Goal: Task Accomplishment & Management: Manage account settings

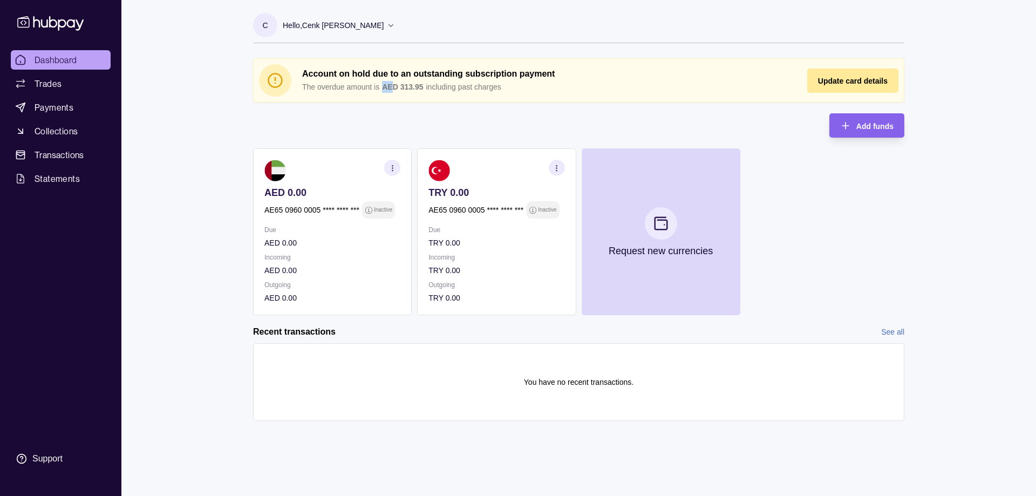
drag, startPoint x: 383, startPoint y: 86, endPoint x: 396, endPoint y: 85, distance: 13.1
click at [394, 85] on p "AED 313.95" at bounding box center [402, 87] width 41 height 12
drag, startPoint x: 404, startPoint y: 84, endPoint x: 431, endPoint y: 86, distance: 27.0
click at [431, 86] on div "The overdue amount is AED 313.95 including past charges" at bounding box center [543, 87] width 483 height 12
click at [635, 100] on section "Account on hold due to an outstanding subscription payment The overdue amount i…" at bounding box center [579, 80] width 650 height 43
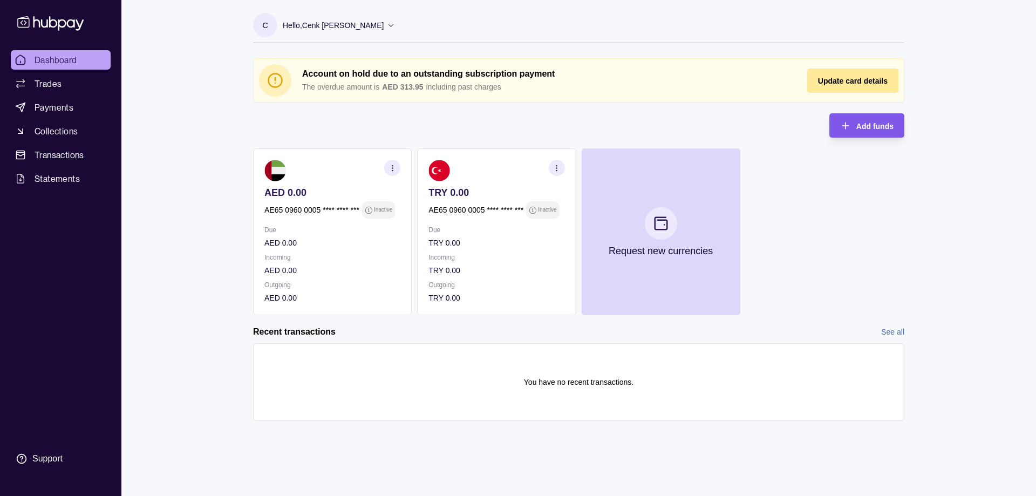
click at [844, 123] on icon "button" at bounding box center [845, 125] width 11 height 11
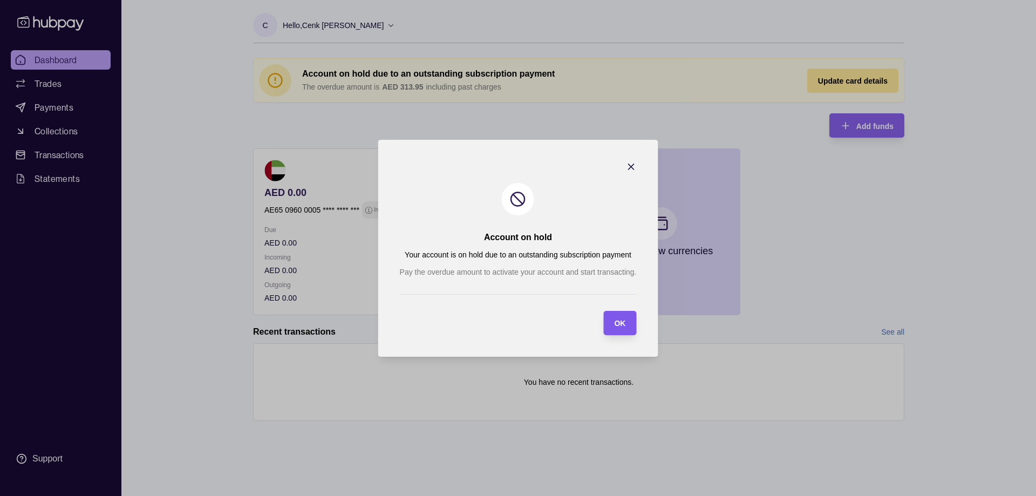
click at [618, 320] on span "OK" at bounding box center [619, 323] width 11 height 9
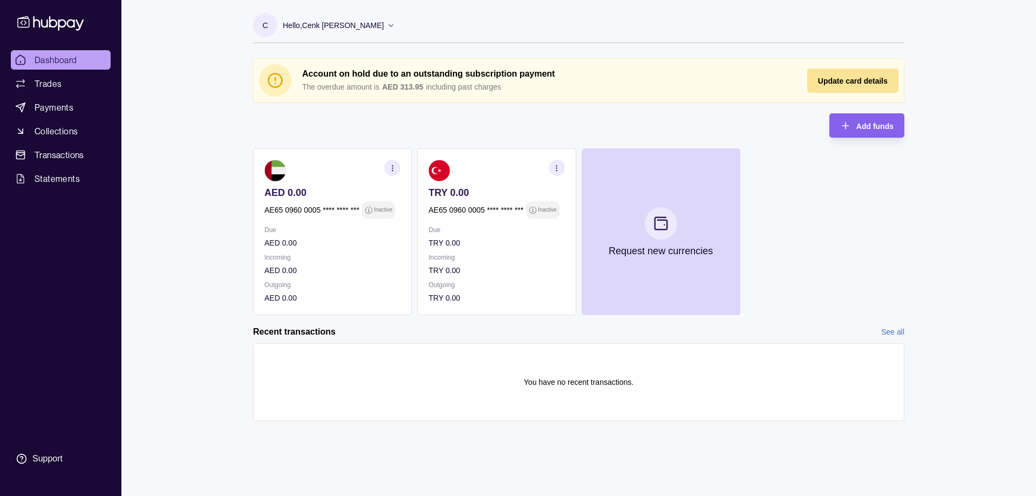
click at [835, 71] on div "Update card details" at bounding box center [845, 81] width 86 height 24
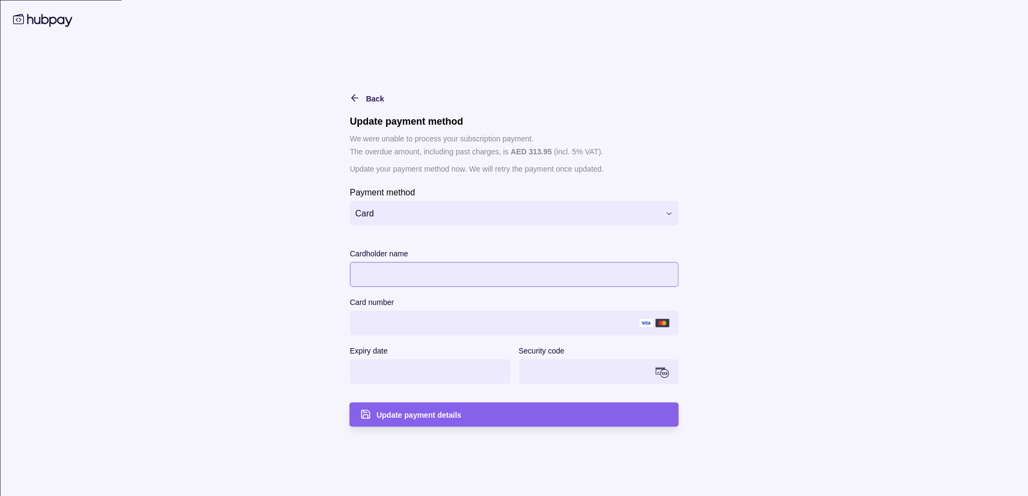
click at [466, 262] on div at bounding box center [514, 274] width 329 height 25
click at [454, 405] on div "Update payment details" at bounding box center [506, 414] width 324 height 24
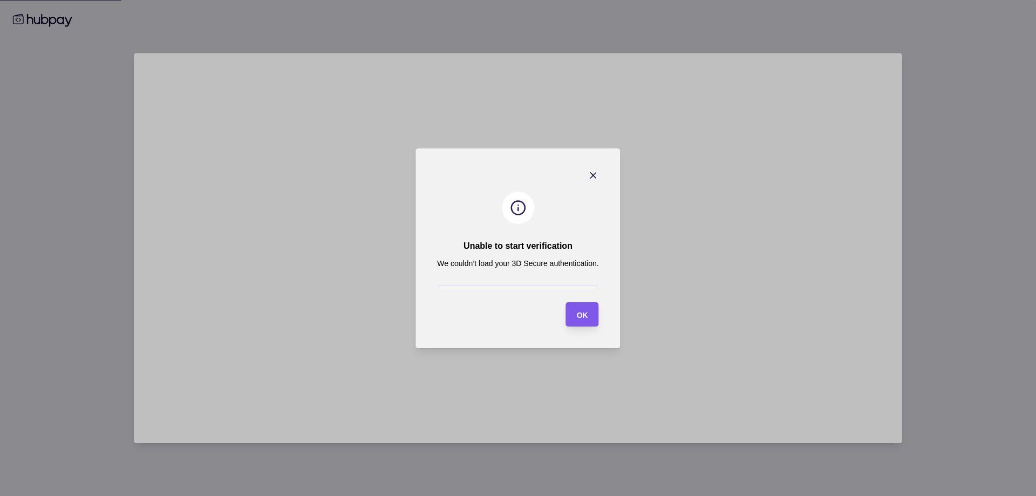
click at [591, 312] on section "OK" at bounding box center [582, 314] width 33 height 24
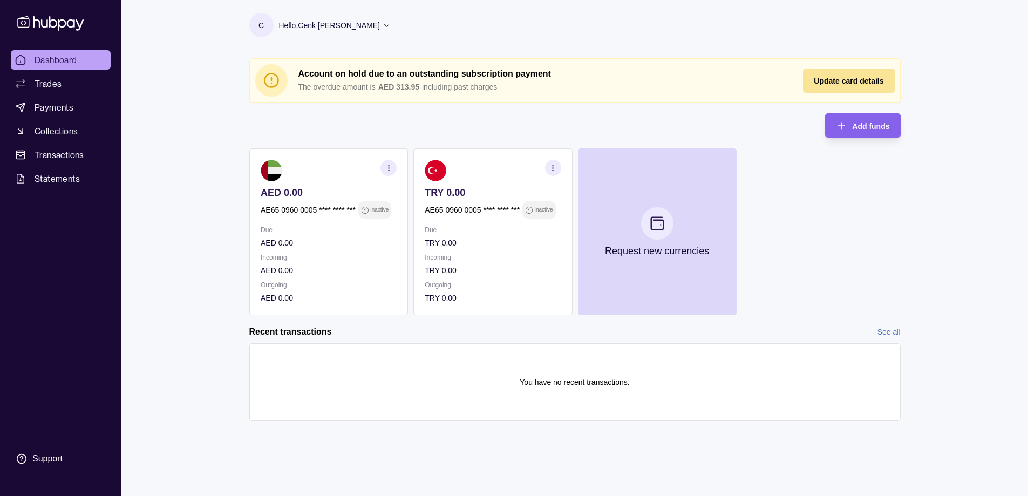
click at [866, 73] on div "Update card details" at bounding box center [841, 81] width 86 height 24
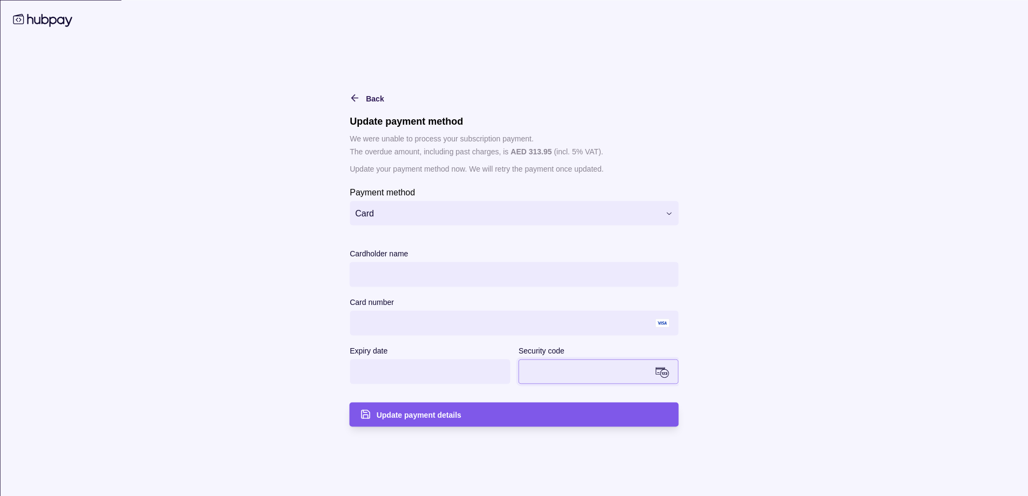
click at [455, 411] on span "Update payment details" at bounding box center [419, 415] width 85 height 9
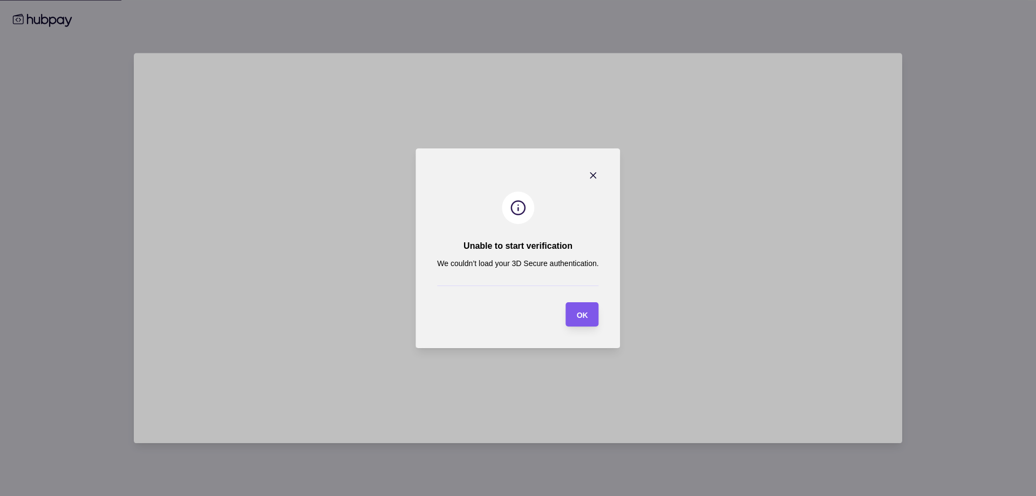
click at [577, 323] on div "OK" at bounding box center [575, 314] width 28 height 24
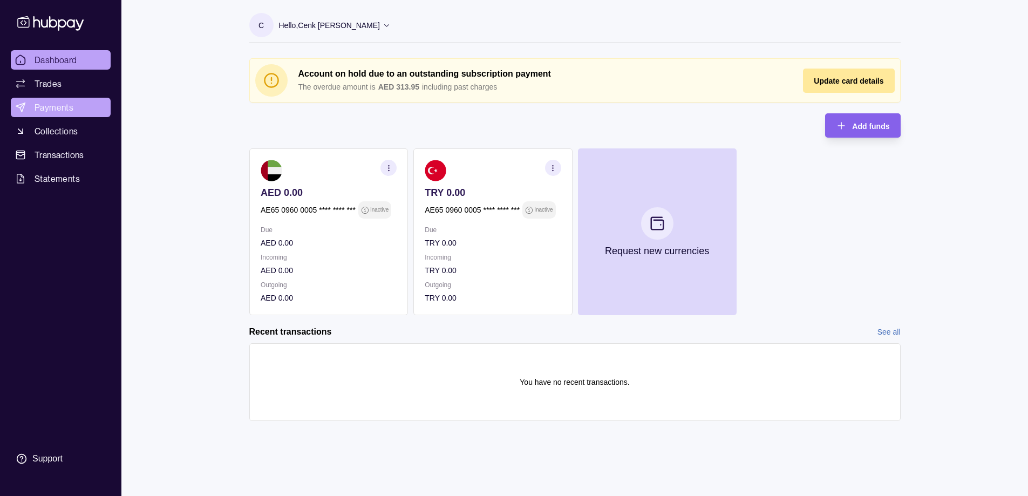
click at [79, 111] on link "Payments" at bounding box center [61, 107] width 100 height 19
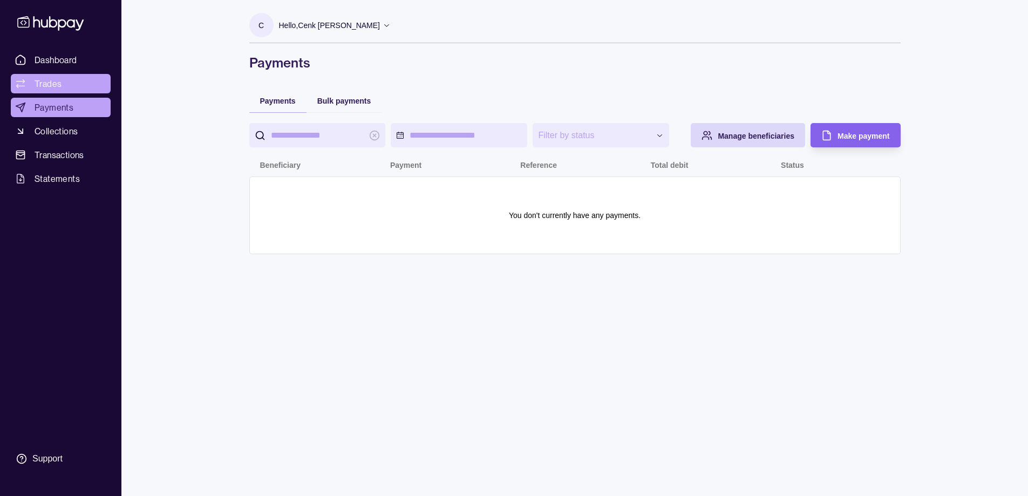
click at [70, 85] on link "Trades" at bounding box center [61, 83] width 100 height 19
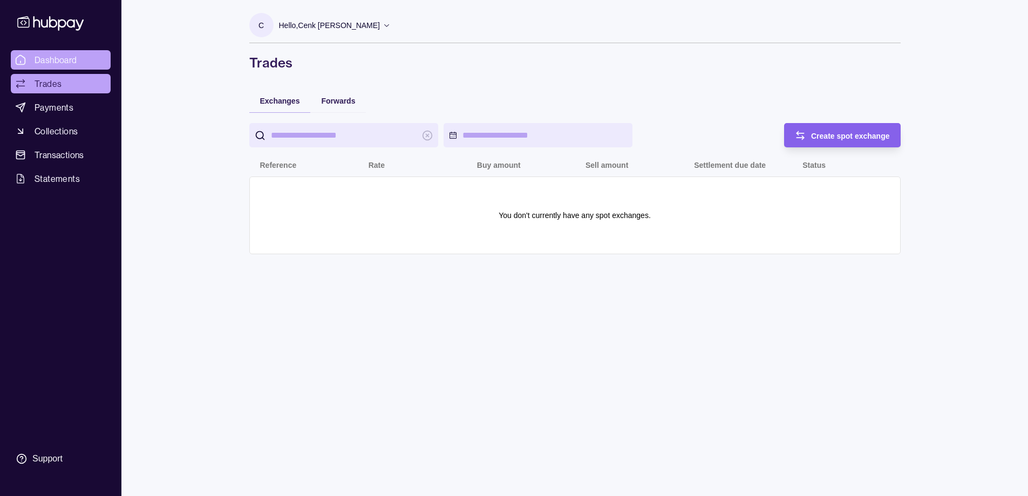
click at [63, 56] on span "Dashboard" at bounding box center [56, 59] width 43 height 13
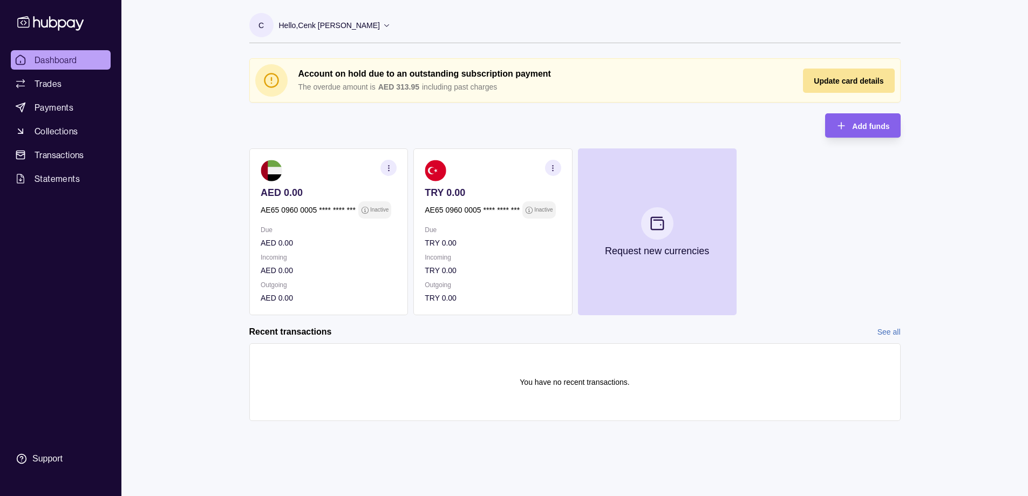
click at [836, 72] on div "Update card details" at bounding box center [841, 81] width 86 height 24
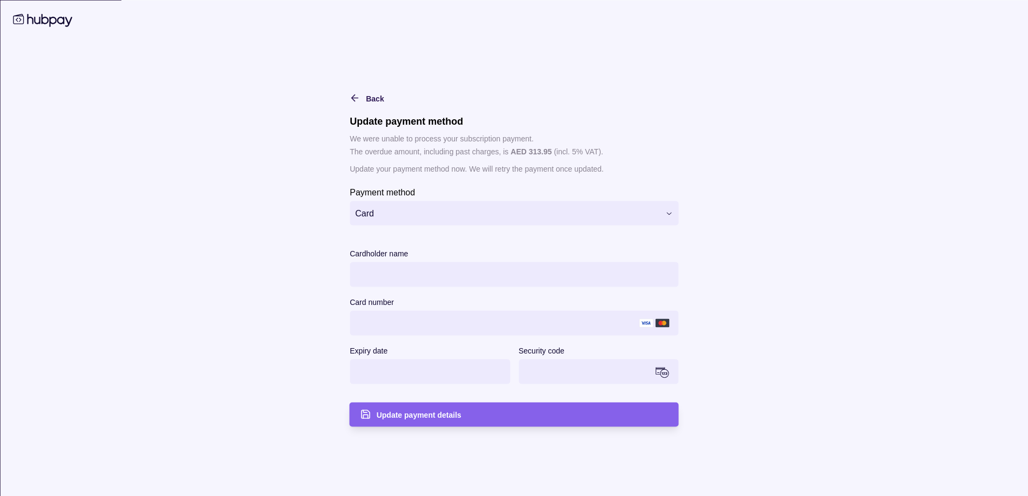
scroll to position [1, 0]
click at [514, 411] on div "Update payment details" at bounding box center [522, 414] width 291 height 13
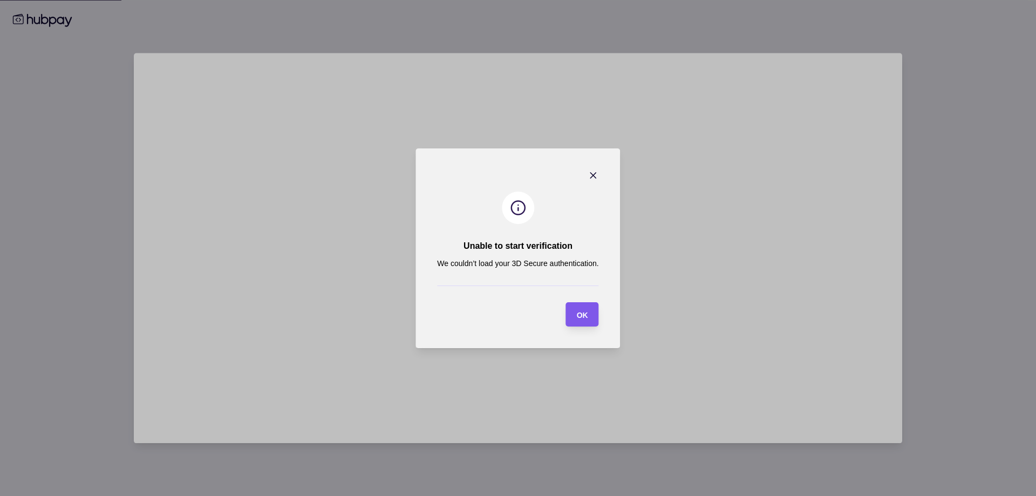
click at [576, 311] on div "OK" at bounding box center [575, 314] width 28 height 24
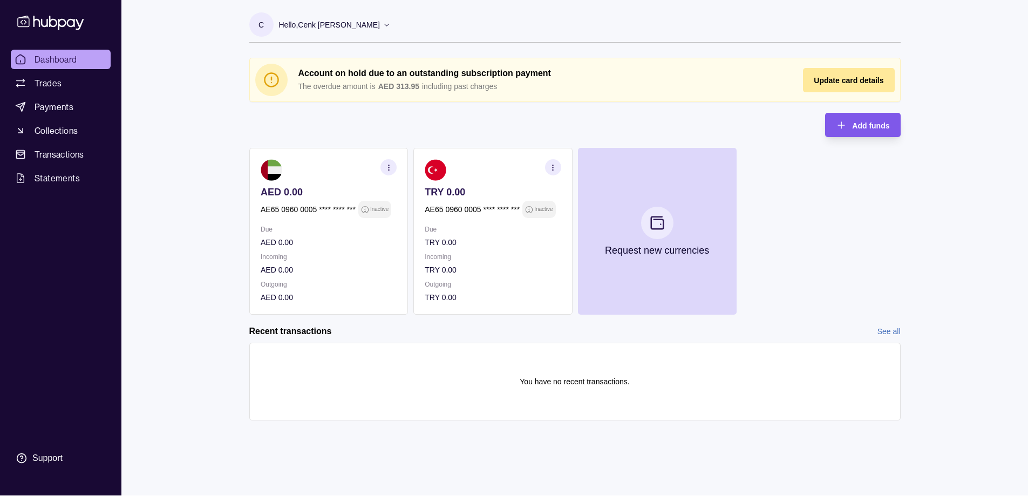
click at [873, 122] on span "Add funds" at bounding box center [870, 125] width 37 height 9
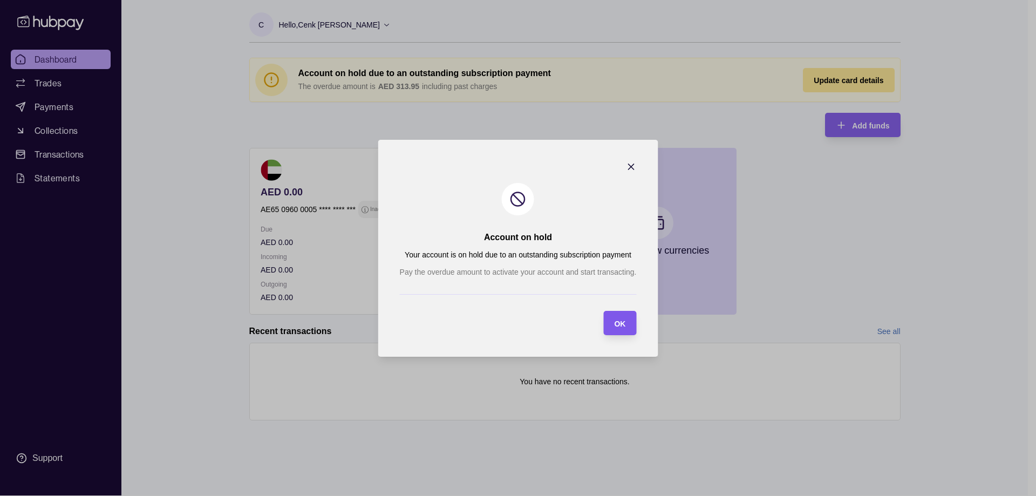
click at [618, 325] on span "OK" at bounding box center [619, 323] width 11 height 9
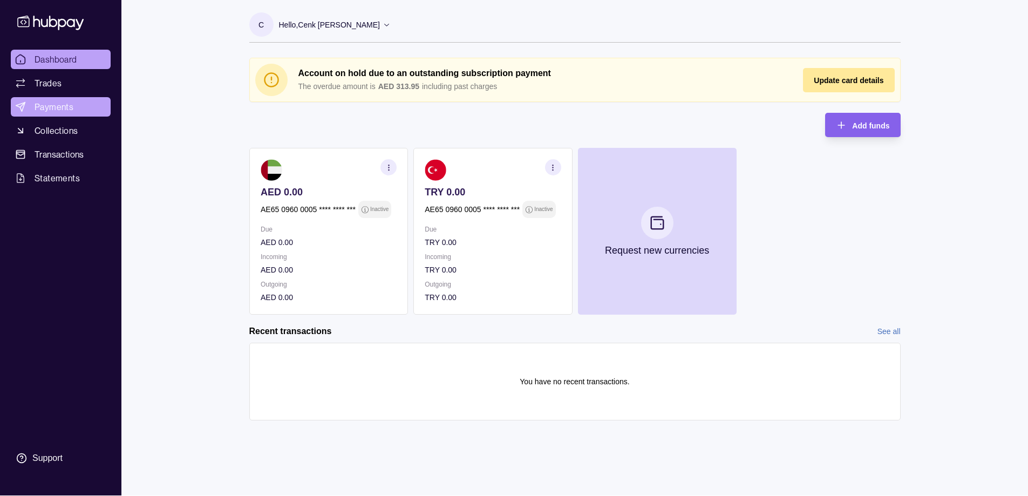
click at [54, 105] on span "Payments" at bounding box center [54, 106] width 39 height 13
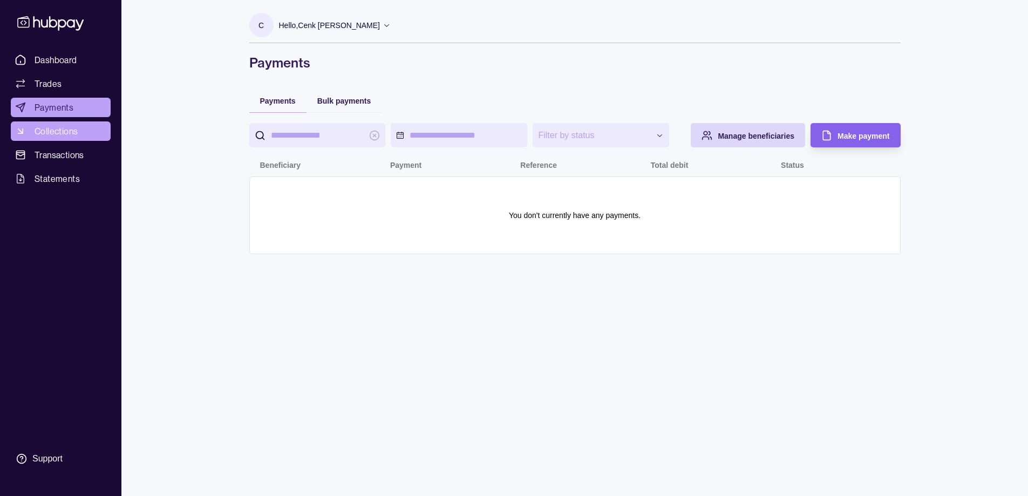
click at [51, 124] on link "Collections" at bounding box center [61, 130] width 100 height 19
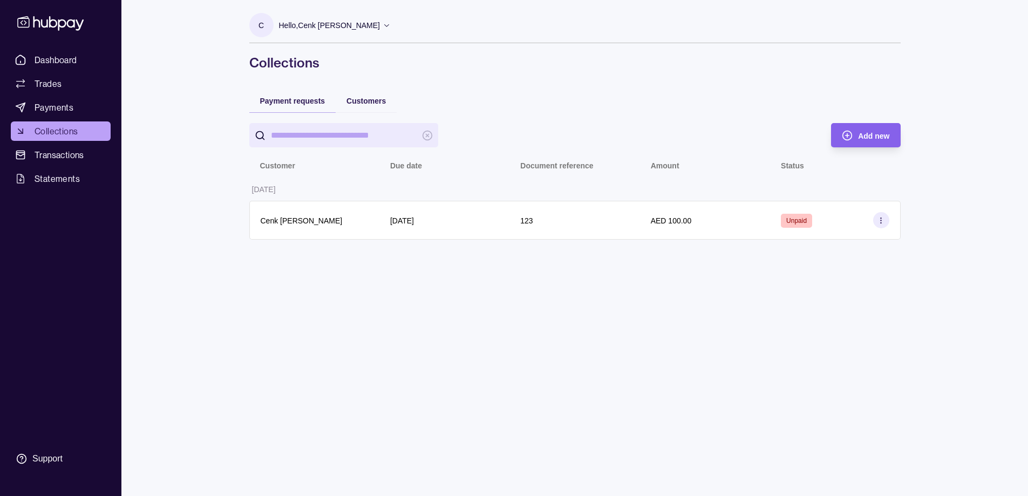
click at [879, 223] on icon at bounding box center [881, 220] width 8 height 8
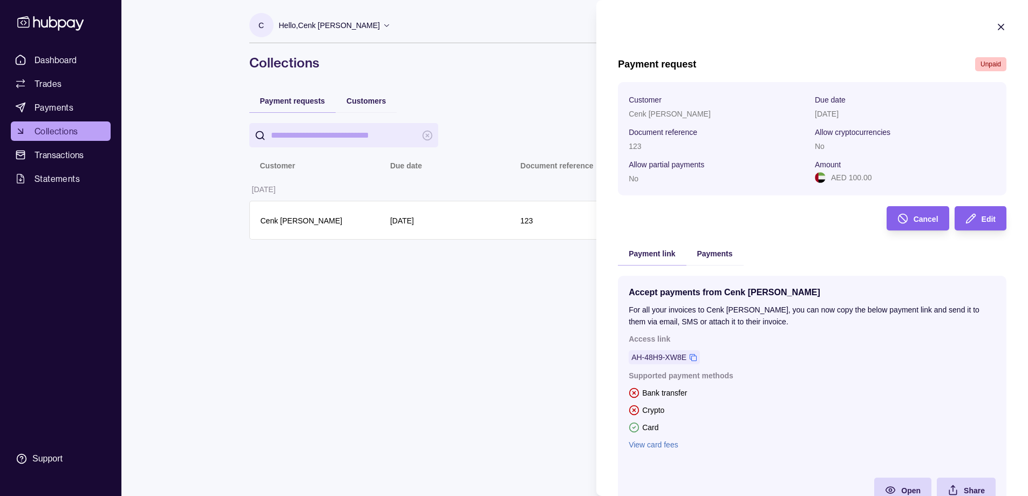
click at [997, 23] on icon "button" at bounding box center [1001, 27] width 11 height 11
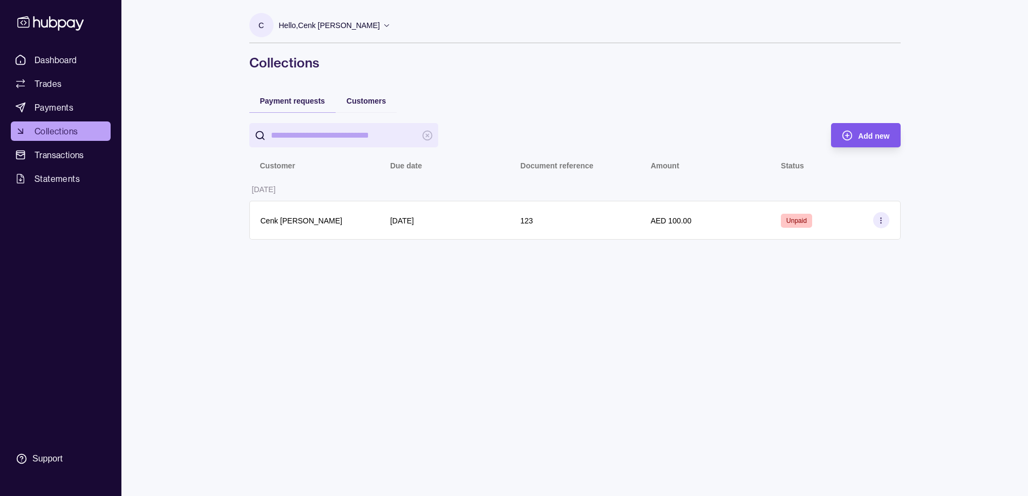
click at [871, 130] on div "Add new" at bounding box center [873, 135] width 31 height 13
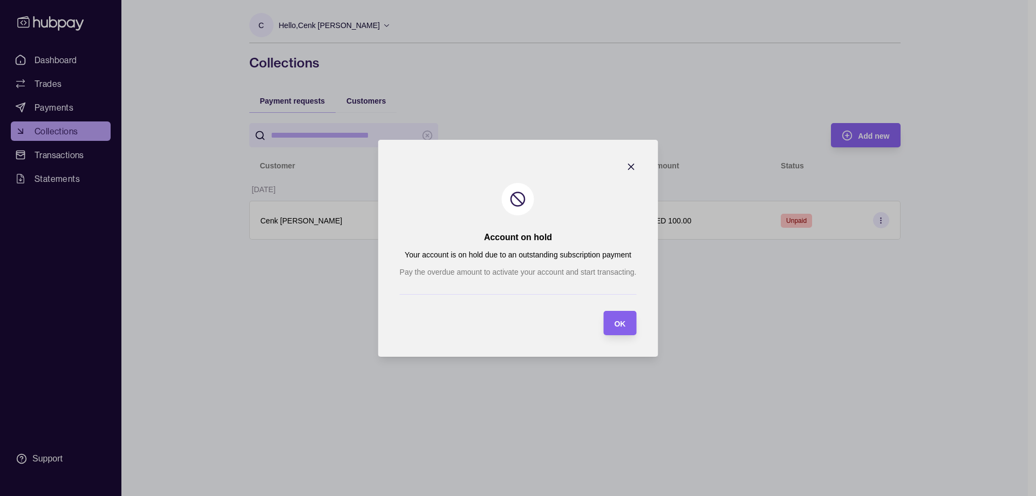
click at [620, 321] on span "OK" at bounding box center [619, 323] width 11 height 9
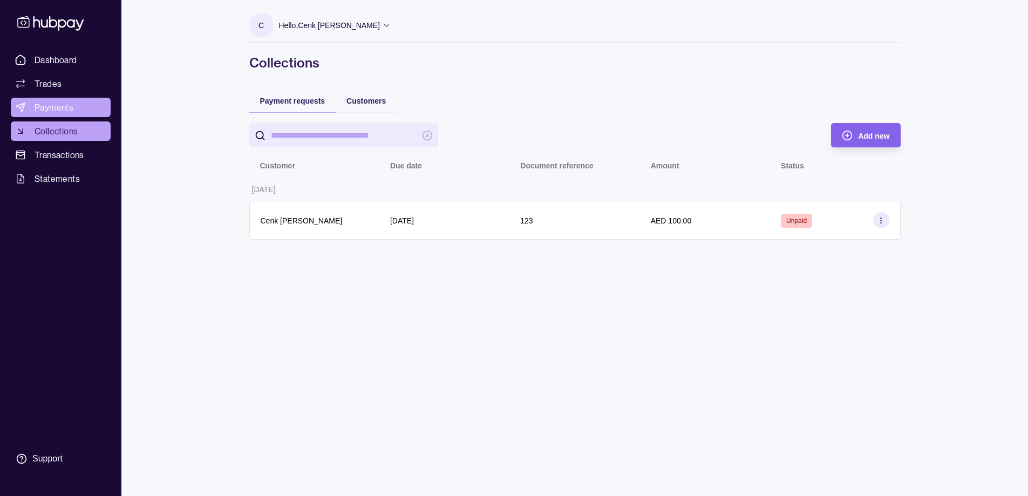
click at [56, 109] on span "Payments" at bounding box center [54, 107] width 39 height 13
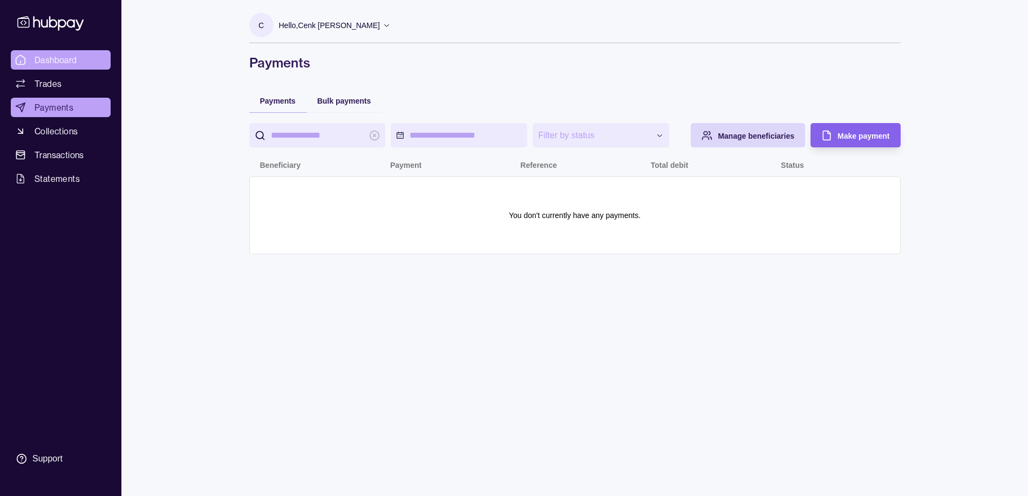
click at [72, 64] on span "Dashboard" at bounding box center [56, 59] width 43 height 13
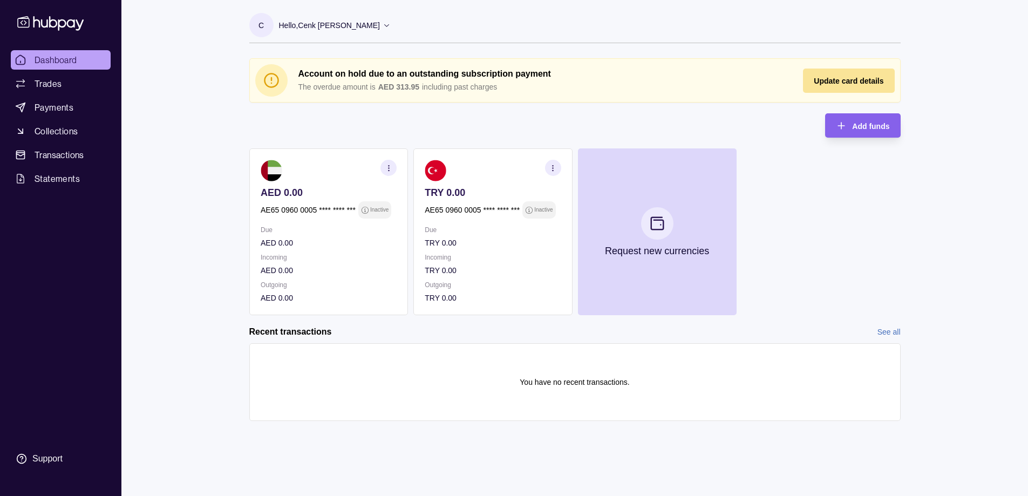
click at [864, 84] on span "Update card details" at bounding box center [849, 81] width 70 height 9
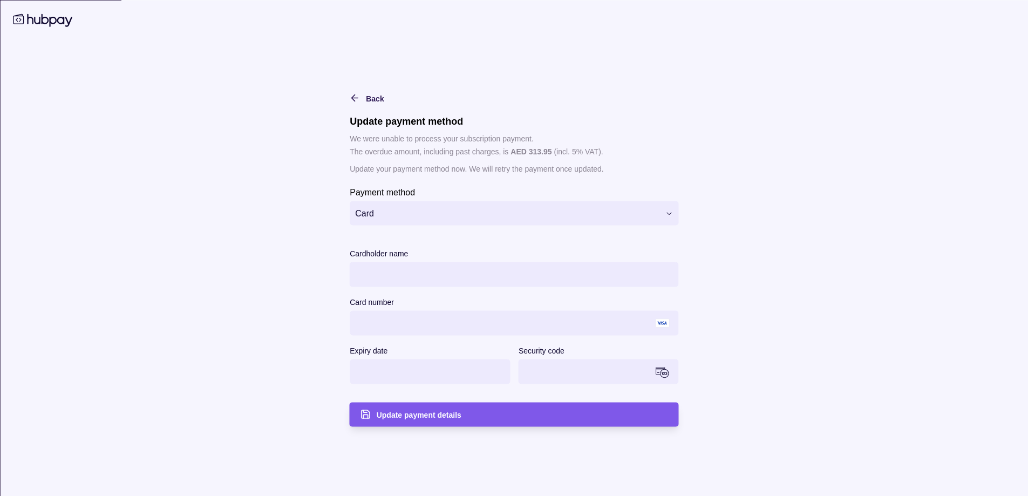
click at [518, 409] on div "Update payment details" at bounding box center [522, 414] width 291 height 13
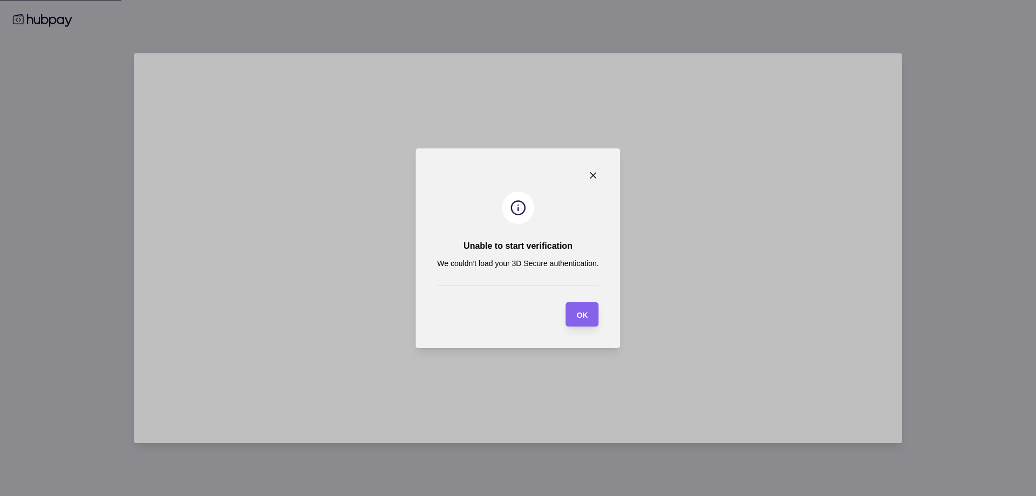
click at [573, 326] on section "Unable to start verification We couldn’t load your 3D Secure authentication. OK" at bounding box center [517, 248] width 205 height 200
click at [577, 324] on div "OK" at bounding box center [575, 314] width 28 height 24
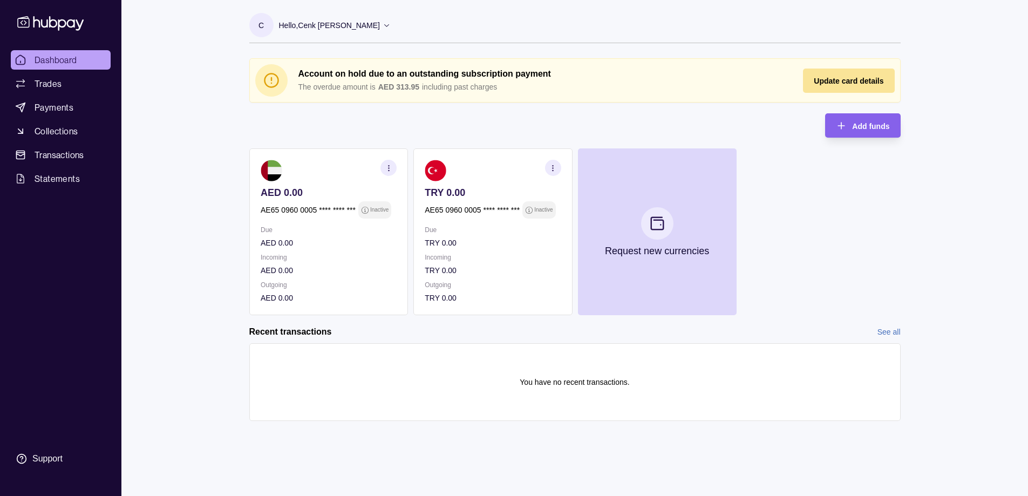
click at [870, 82] on span "Update card details" at bounding box center [849, 81] width 70 height 9
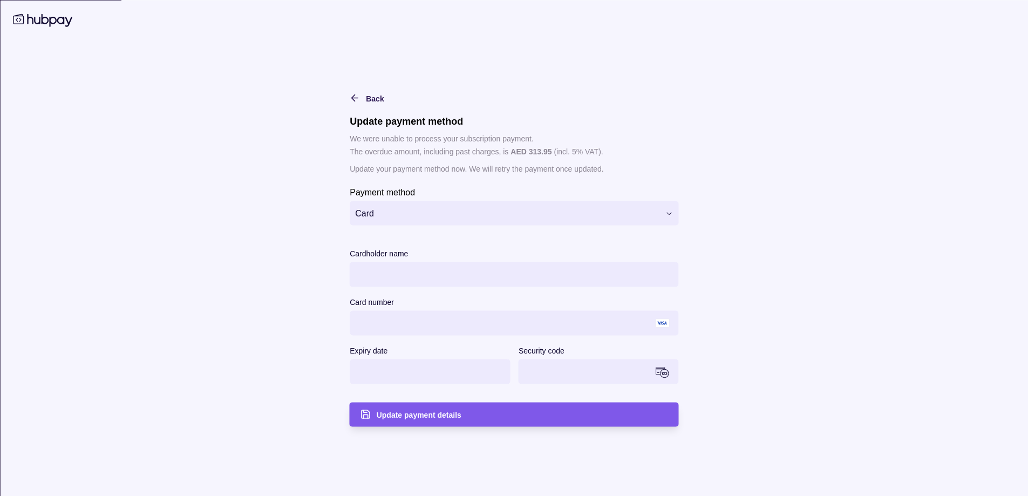
click at [551, 408] on div "Update payment details" at bounding box center [522, 414] width 291 height 13
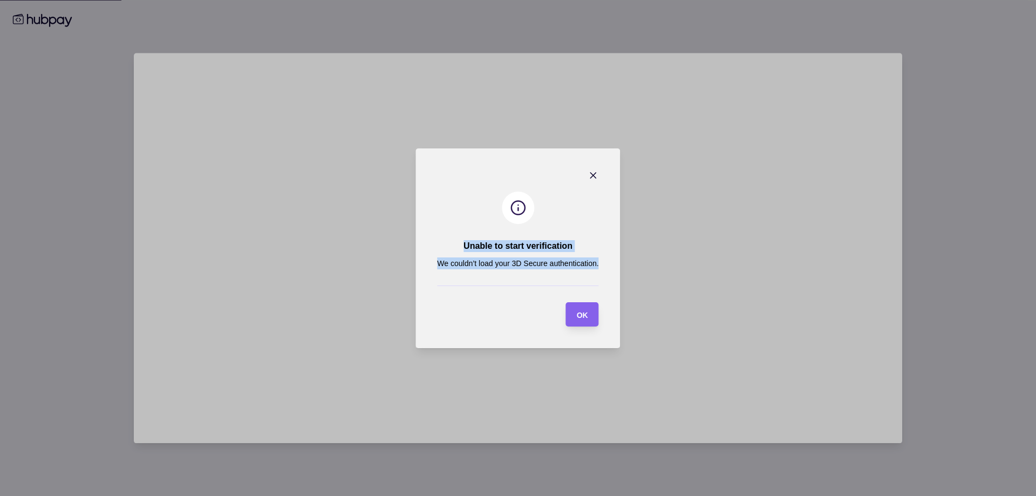
drag, startPoint x: 548, startPoint y: 252, endPoint x: 605, endPoint y: 277, distance: 62.6
click at [605, 277] on section "Unable to start verification We couldn’t load your 3D Secure authentication. OK" at bounding box center [517, 248] width 205 height 200
copy section "Unable to start verification We couldn’t load your 3D Secure authentication."
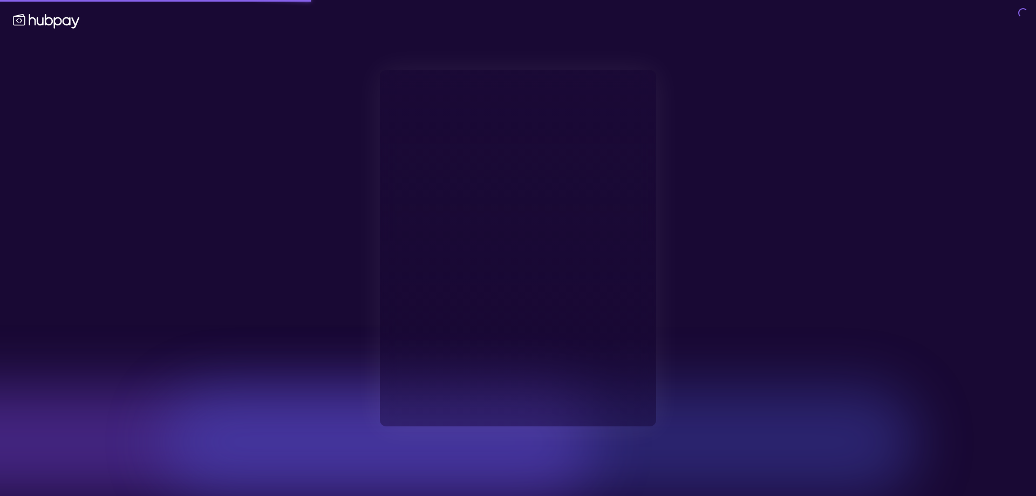
type input "**********"
